Goal: Task Accomplishment & Management: Use online tool/utility

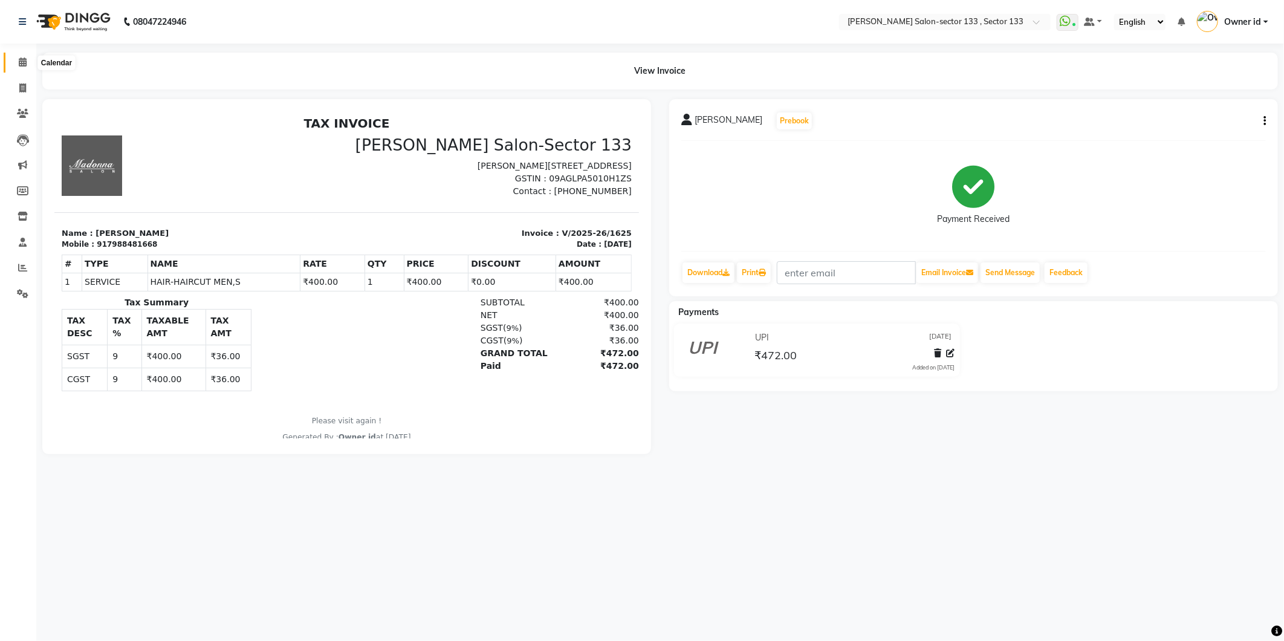
click at [25, 63] on icon at bounding box center [23, 61] width 8 height 9
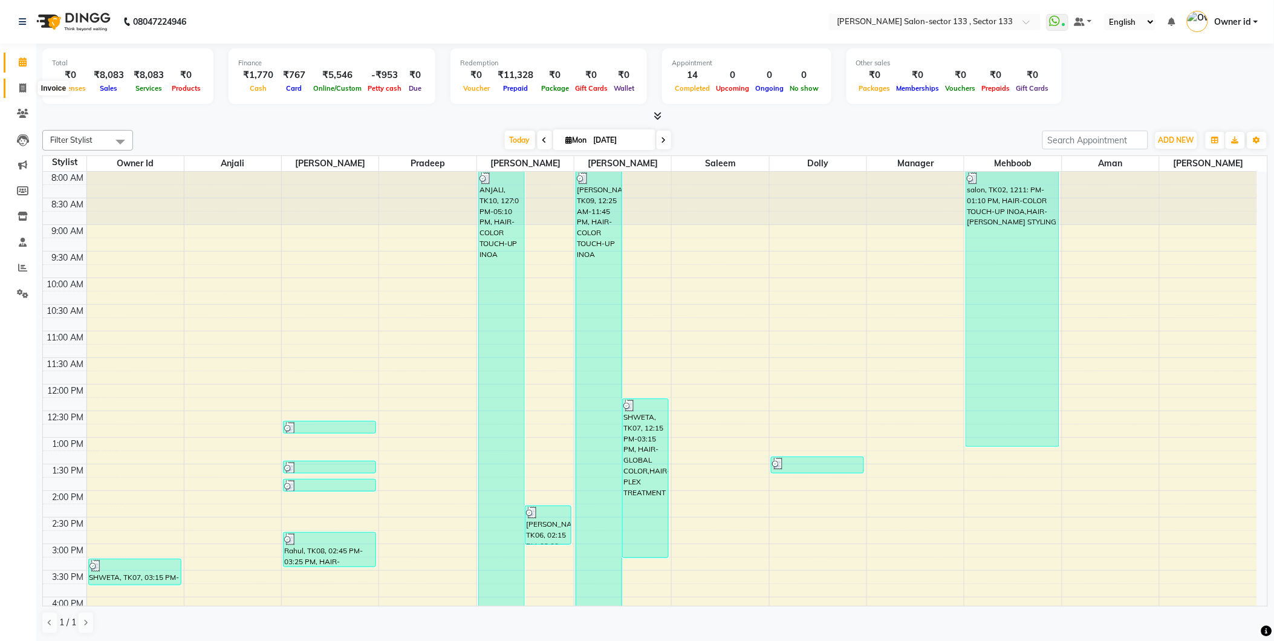
click at [29, 88] on span at bounding box center [22, 89] width 21 height 14
select select "service"
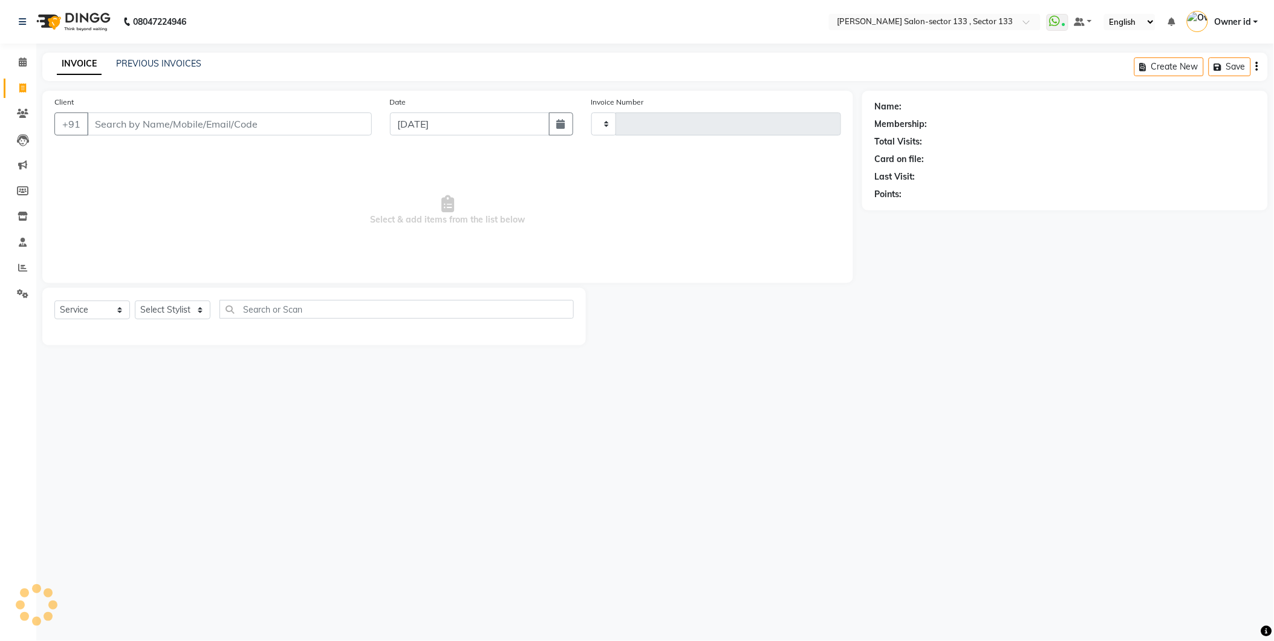
type input "1626"
select select "8302"
click at [196, 68] on link "PREVIOUS INVOICES" at bounding box center [158, 63] width 85 height 11
